Goal: Task Accomplishment & Management: Complete application form

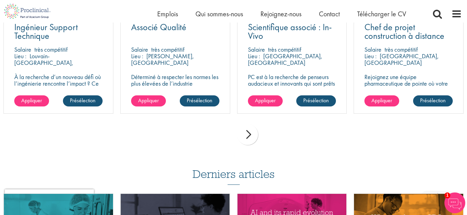
scroll to position [537, 0]
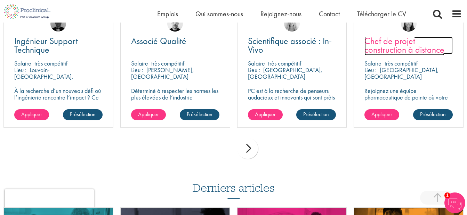
click at [412, 49] on span "Chef de projet construction à distance" at bounding box center [404, 45] width 80 height 21
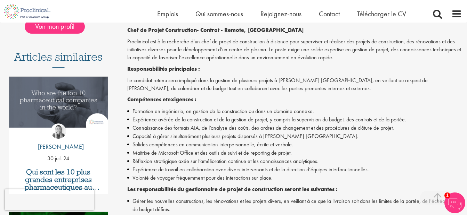
scroll to position [181, 0]
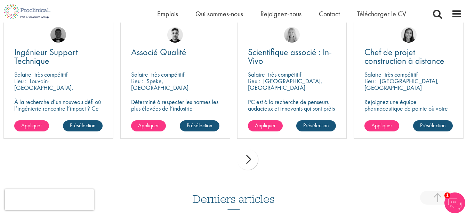
scroll to position [496, 0]
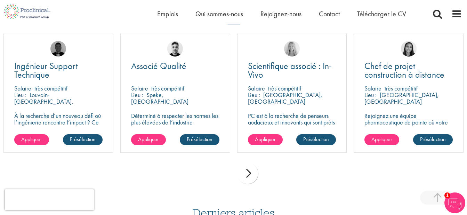
click at [250, 177] on div "prochain" at bounding box center [247, 173] width 21 height 21
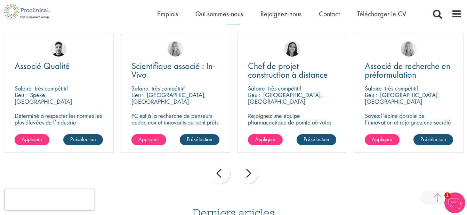
click at [250, 177] on div "prochain" at bounding box center [247, 173] width 21 height 21
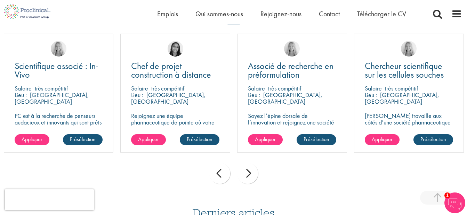
click at [250, 177] on div "prochain" at bounding box center [247, 173] width 21 height 21
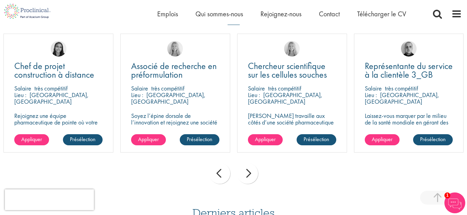
click at [250, 177] on div "prochain" at bounding box center [247, 173] width 21 height 21
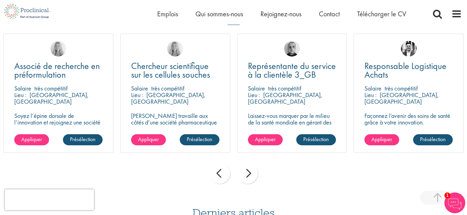
click at [250, 177] on div "prochain" at bounding box center [247, 173] width 21 height 21
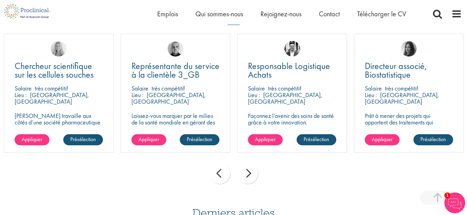
click at [250, 177] on div "prochain" at bounding box center [247, 173] width 21 height 21
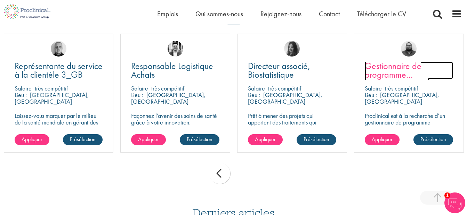
click at [397, 63] on span "Gestionnaire de programme CAPEX" at bounding box center [397, 74] width 64 height 29
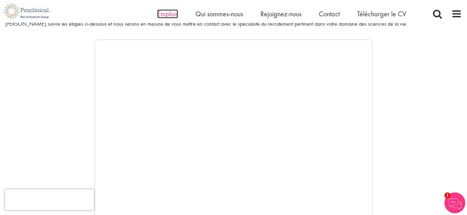
click at [167, 15] on span "Emplois" at bounding box center [167, 13] width 21 height 9
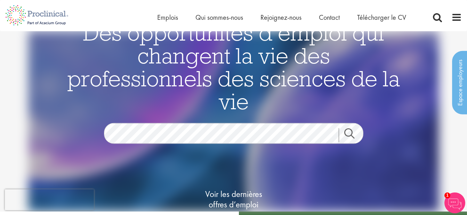
click at [348, 129] on link "Search" at bounding box center [354, 136] width 30 height 14
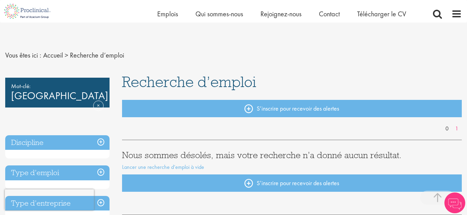
scroll to position [188, 0]
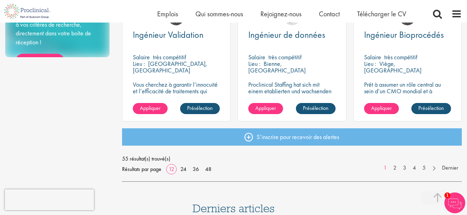
scroll to position [561, 0]
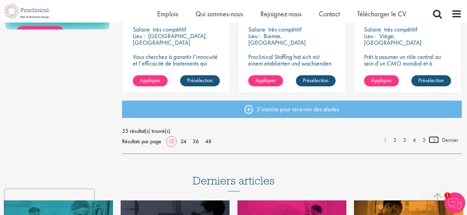
click at [434, 142] on link at bounding box center [434, 140] width 10 height 7
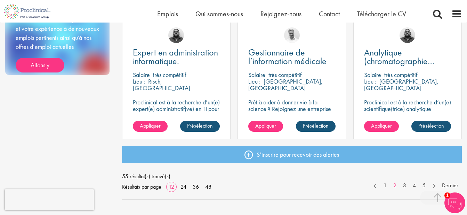
scroll to position [327, 0]
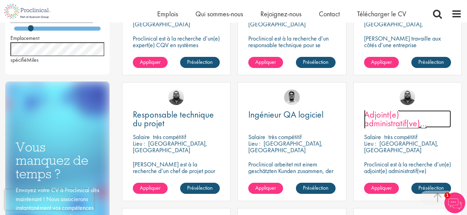
click at [393, 111] on span "Adjoint(e) administratif(ve) principal(" at bounding box center [395, 123] width 63 height 29
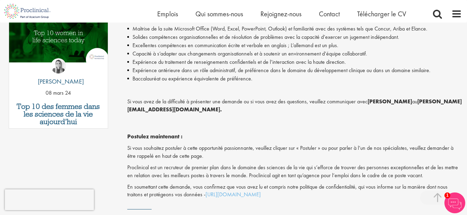
scroll to position [575, 0]
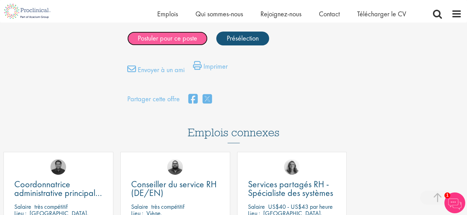
click at [180, 34] on link "Postuler pour ce poste" at bounding box center [167, 39] width 80 height 14
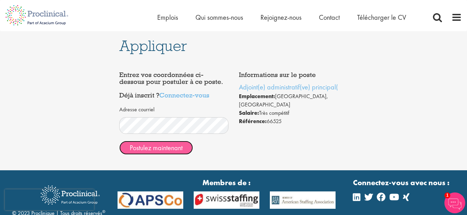
click at [165, 147] on button "Postulez maintenant" at bounding box center [156, 148] width 74 height 14
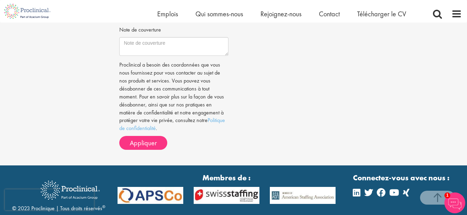
scroll to position [84, 0]
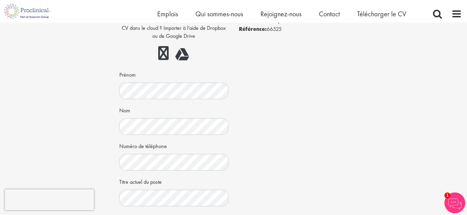
click at [466, 28] on div "Appliquer Informations sur le poste Adjoint(e) administratif(ve) principal( Emp…" at bounding box center [233, 146] width 477 height 415
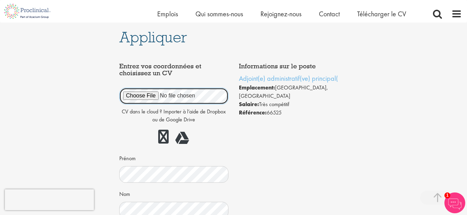
scroll to position [188, 0]
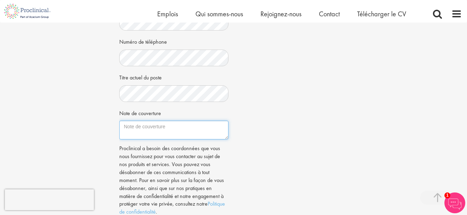
click at [167, 132] on textarea "Note de couverture" at bounding box center [173, 130] width 109 height 19
paste textarea "Dear Sir or Madam, Your job posting for a Senior Administrative Assistant caugh…"
click at [183, 132] on textarea "Note de couverture" at bounding box center [173, 130] width 109 height 19
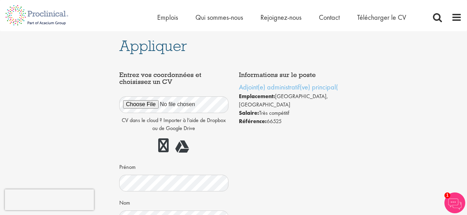
type textarea "Dear Sir or Madam, Your job posting for a Senior Administrative Assistant caugh…"
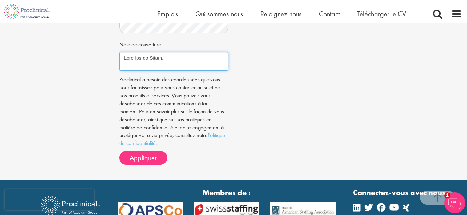
scroll to position [260, 0]
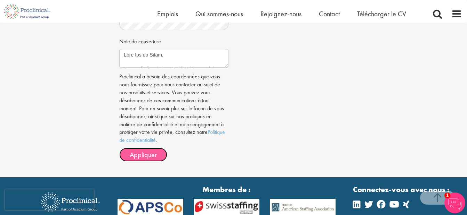
click at [159, 150] on button "Appliquer" at bounding box center [143, 155] width 48 height 14
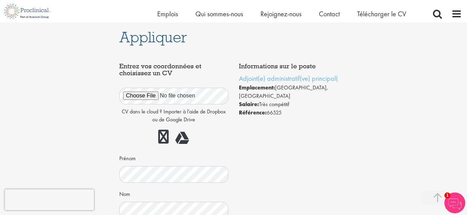
scroll to position [188, 0]
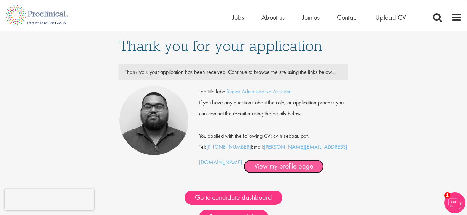
click at [244, 168] on link "View my profile page" at bounding box center [284, 167] width 80 height 14
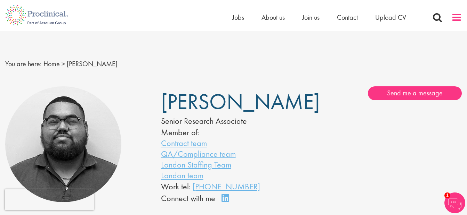
click at [455, 21] on span at bounding box center [456, 17] width 10 height 10
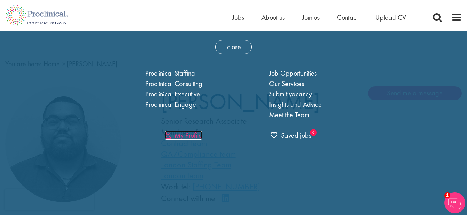
click at [186, 137] on link "My Profile" at bounding box center [183, 135] width 37 height 9
